Goal: Information Seeking & Learning: Learn about a topic

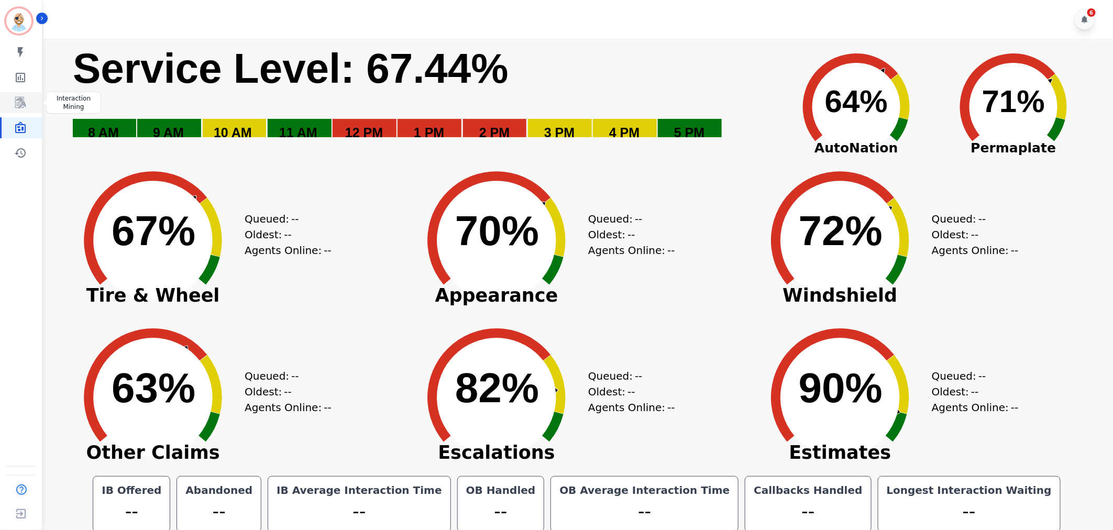
click at [21, 107] on icon "Sidebar" at bounding box center [20, 102] width 13 height 13
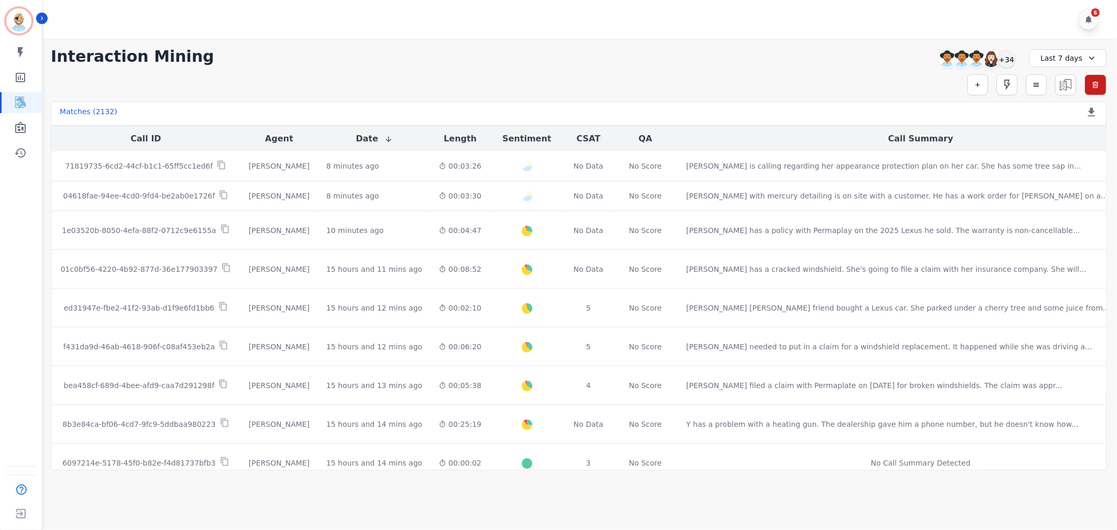
click at [494, 12] on div "6" at bounding box center [581, 19] width 1077 height 39
click at [1008, 58] on div "+34" at bounding box center [1007, 59] width 18 height 18
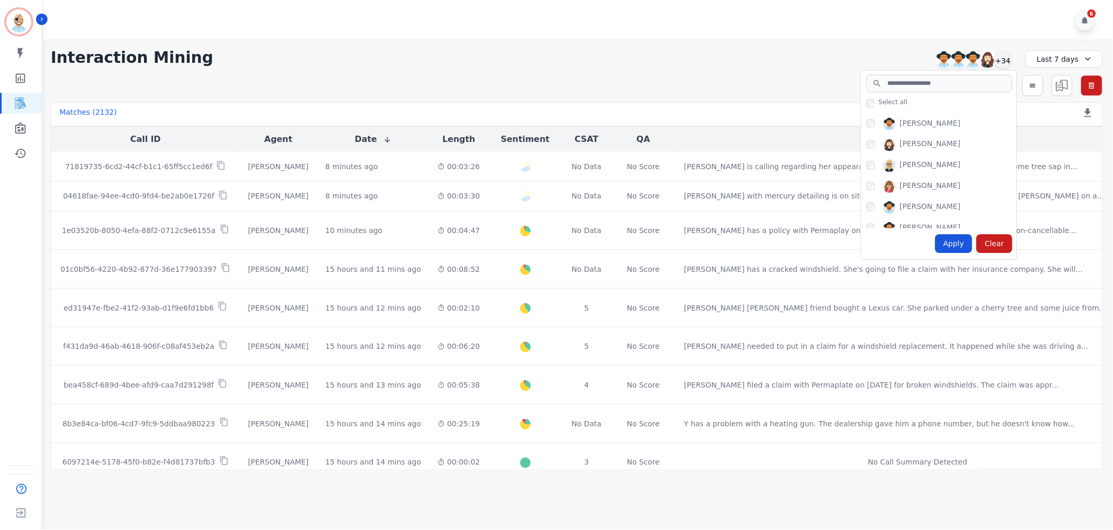
scroll to position [58, 0]
click at [956, 244] on div "Apply" at bounding box center [958, 243] width 38 height 19
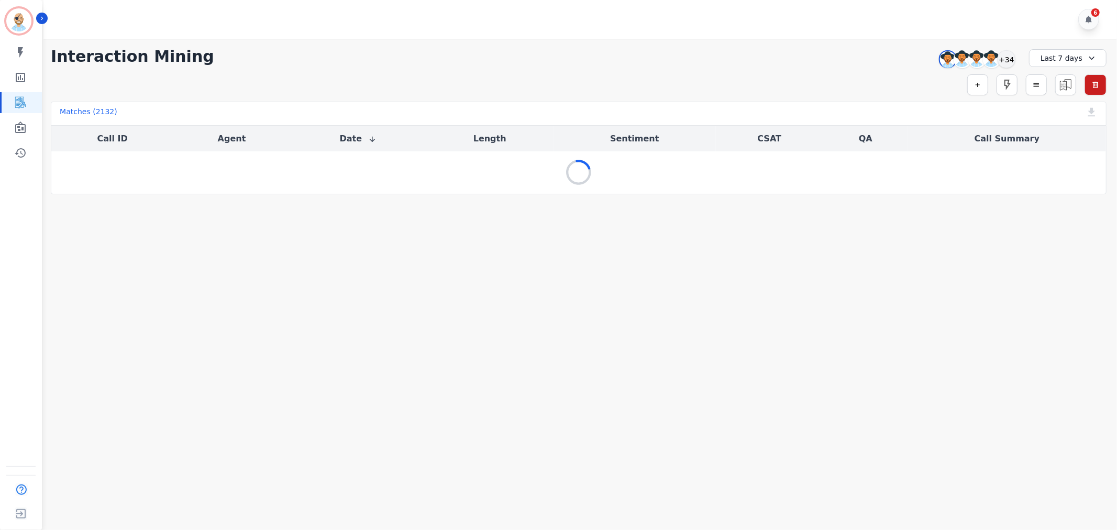
click at [754, 64] on div "**********" at bounding box center [579, 56] width 1056 height 19
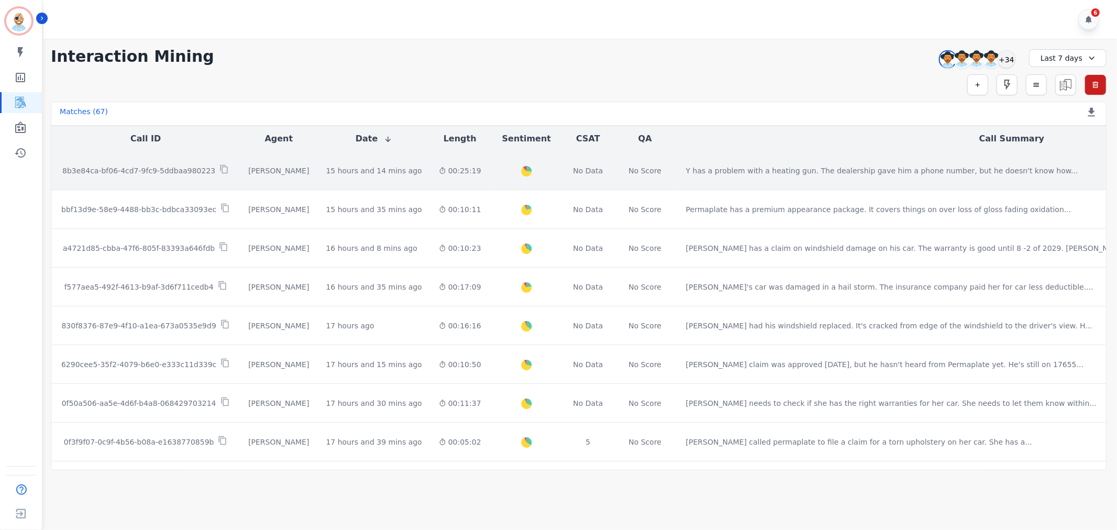
click at [187, 166] on p "8b3e84ca-bf06-4cd7-9fc9-5ddbaa980223" at bounding box center [138, 171] width 153 height 10
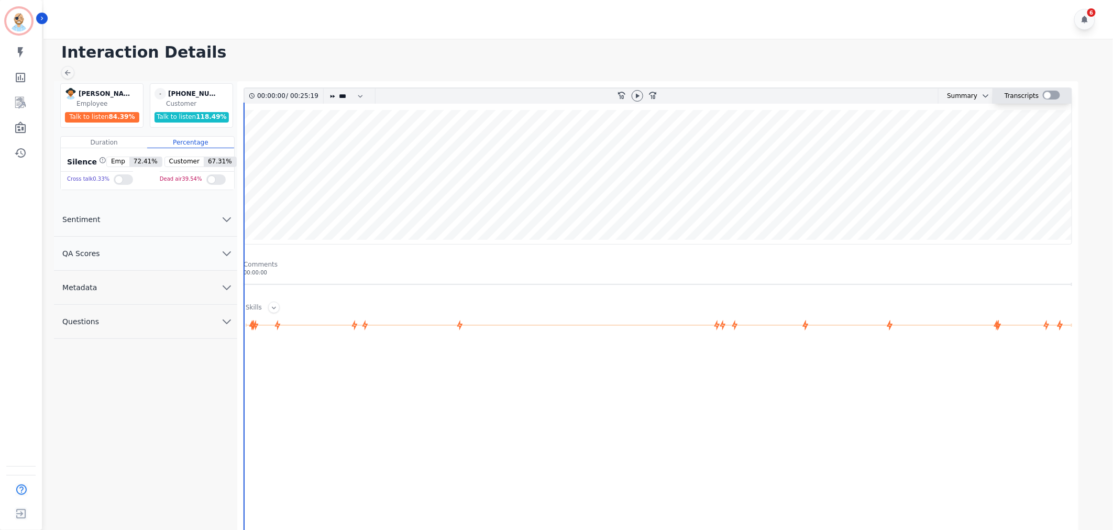
click at [1046, 91] on div at bounding box center [1051, 95] width 17 height 9
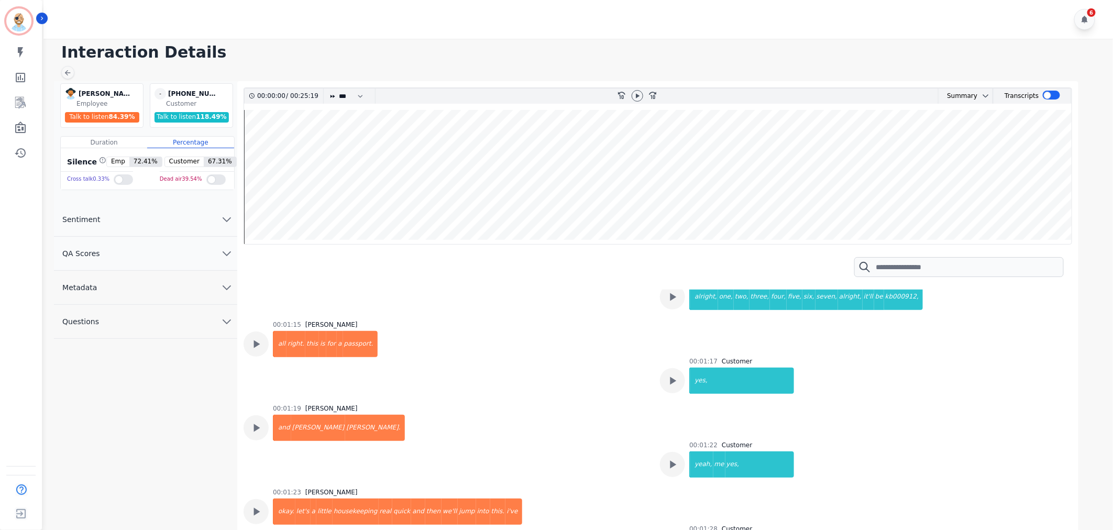
scroll to position [1222, 0]
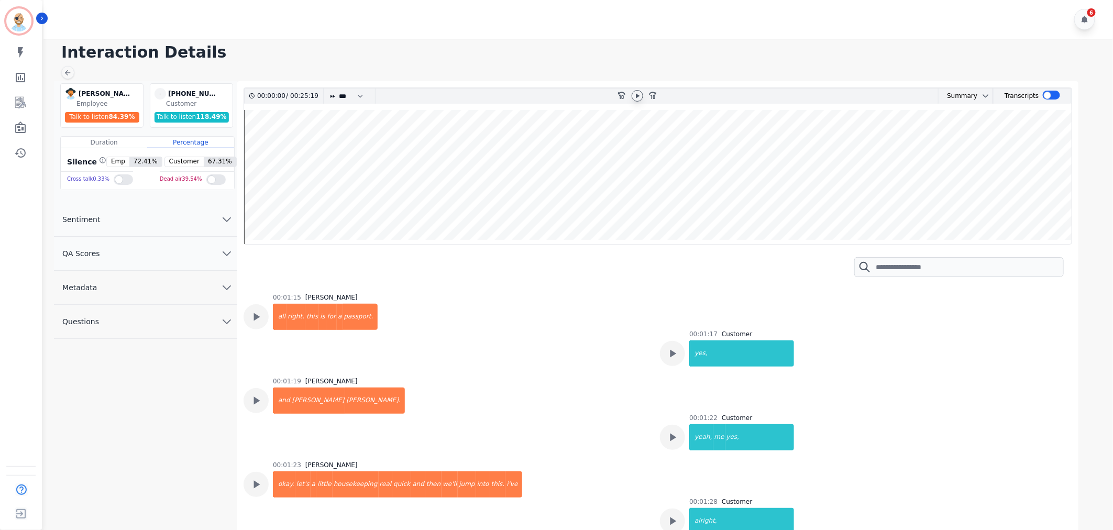
click at [632, 94] on div at bounding box center [638, 96] width 12 height 12
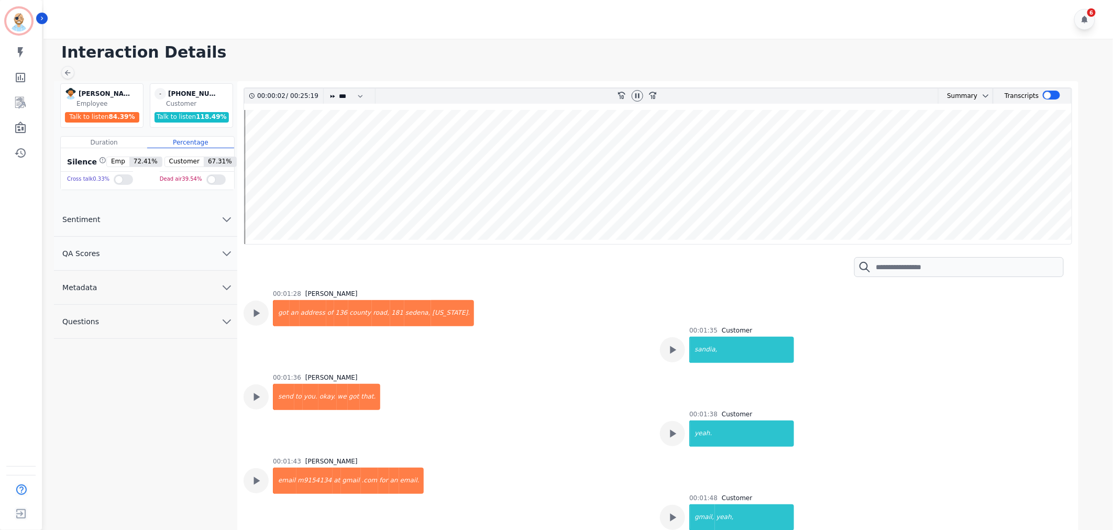
scroll to position [1513, 0]
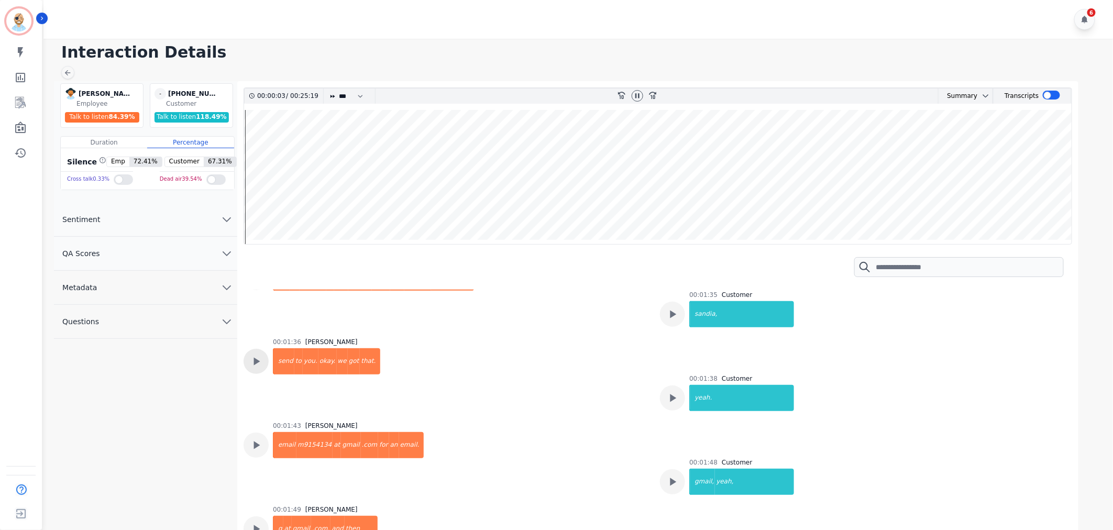
click at [260, 364] on icon at bounding box center [256, 362] width 14 height 14
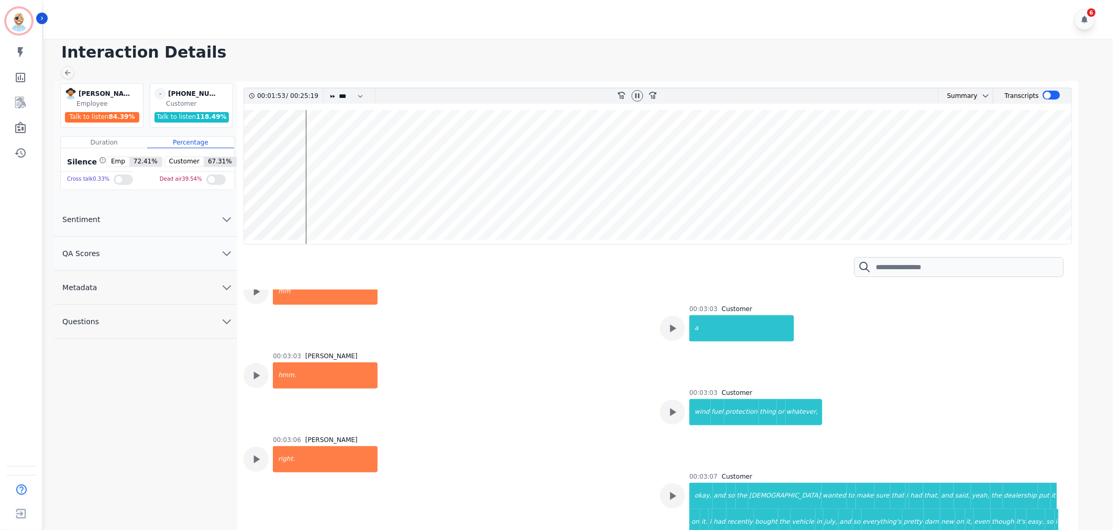
scroll to position [2386, 0]
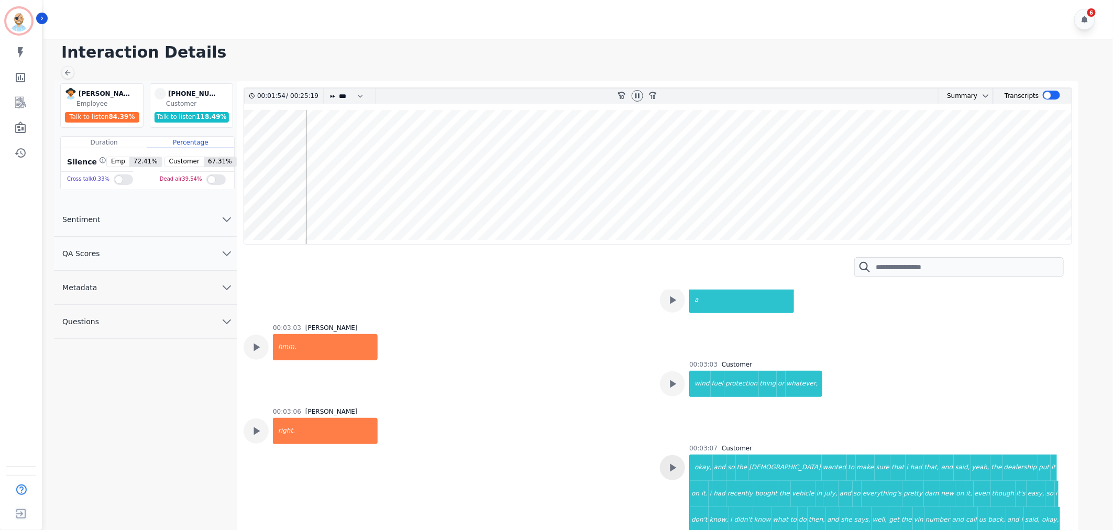
click at [661, 455] on div at bounding box center [672, 467] width 25 height 25
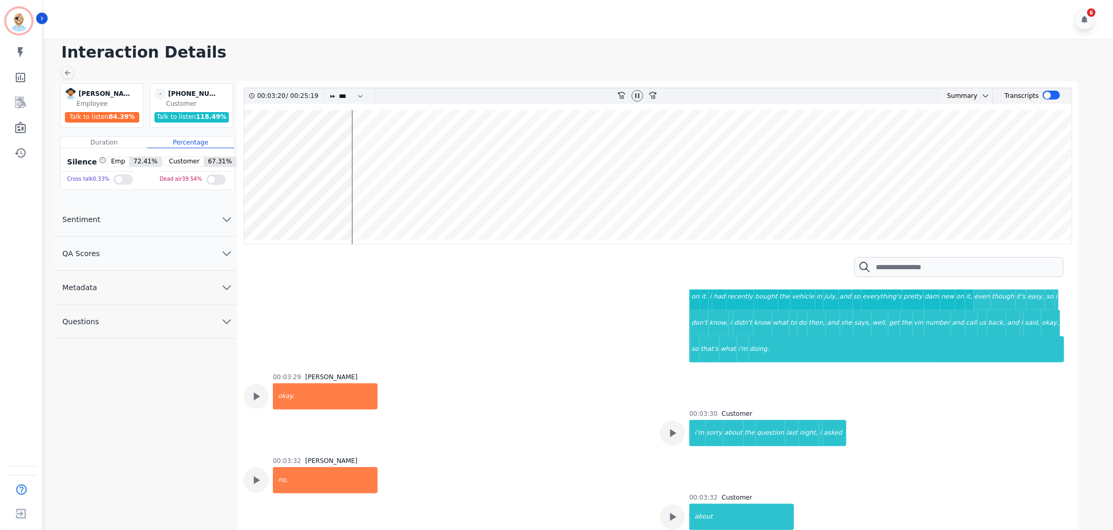
scroll to position [2561, 0]
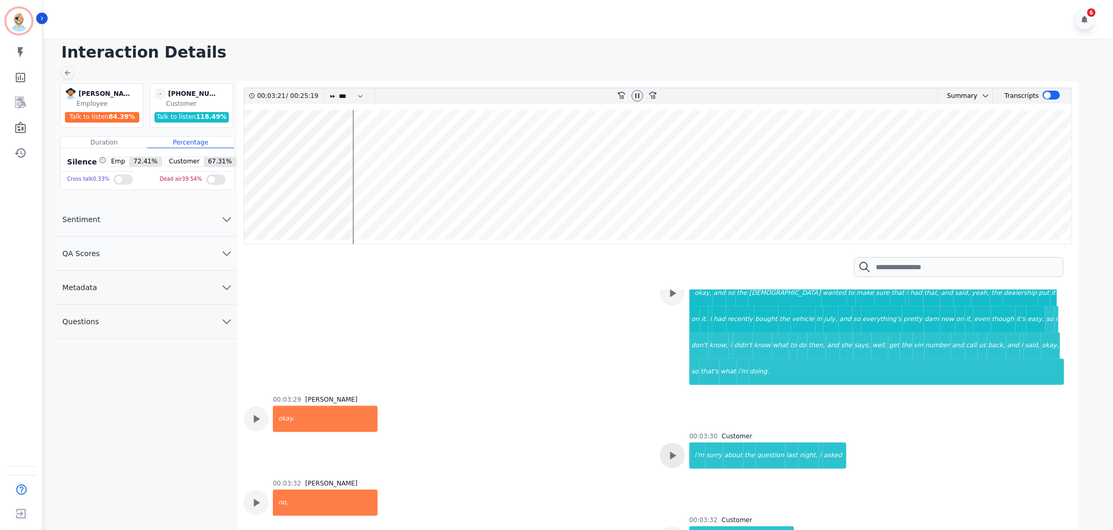
click at [671, 449] on icon at bounding box center [673, 456] width 14 height 14
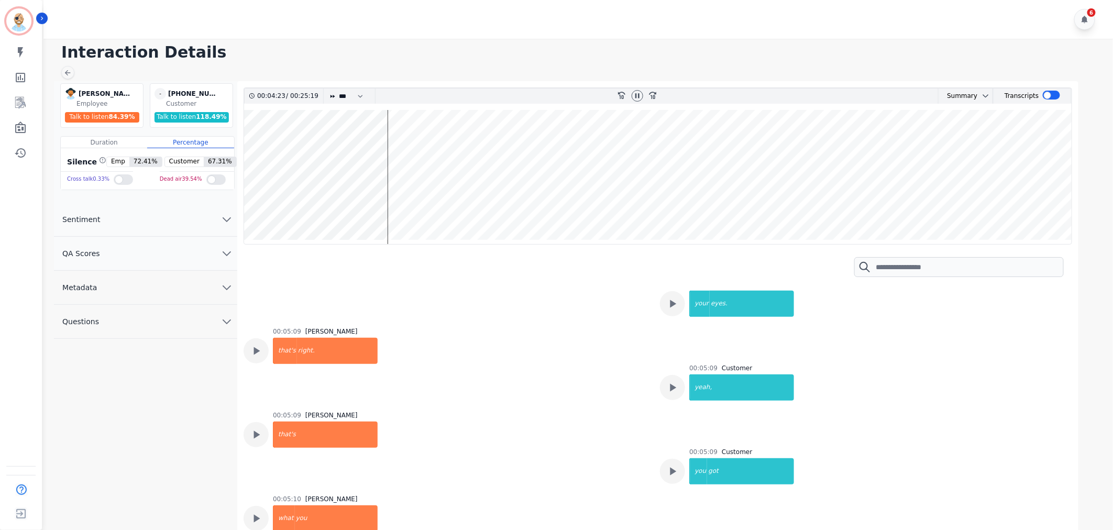
scroll to position [5006, 0]
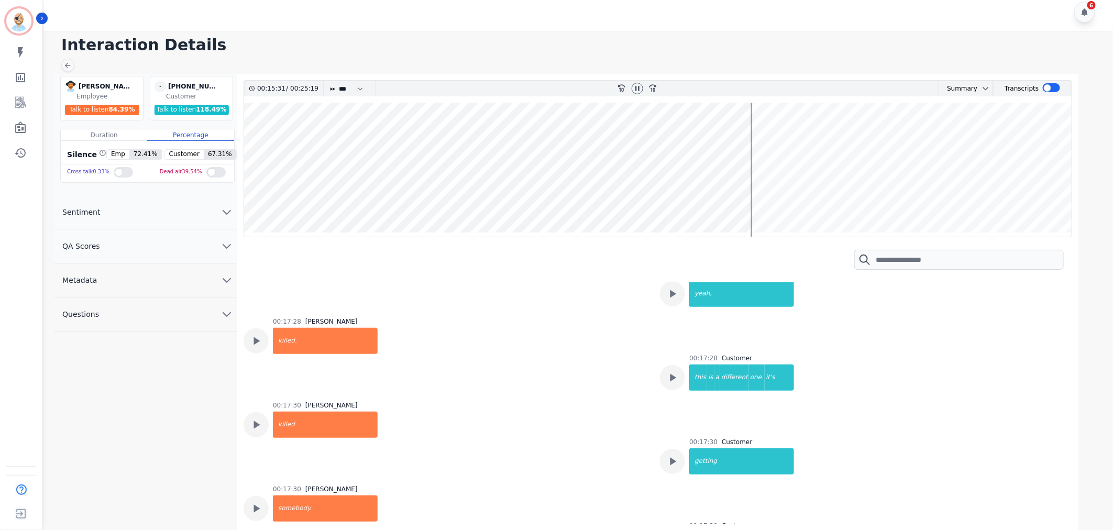
scroll to position [15949, 0]
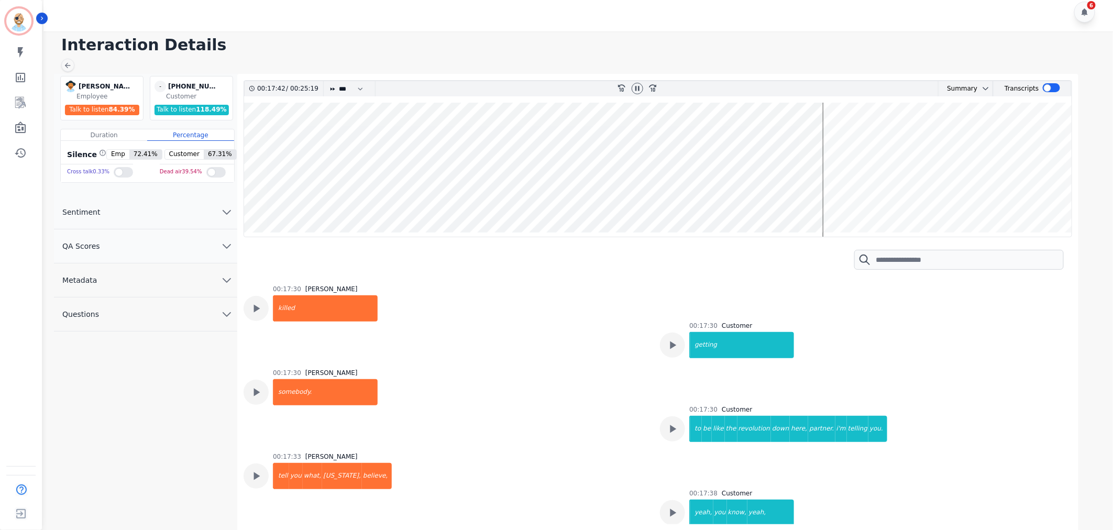
scroll to position [16162, 0]
